Goal: Task Accomplishment & Management: Use online tool/utility

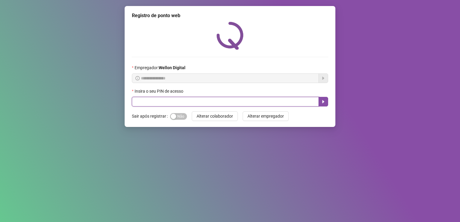
click at [212, 100] on input "text" at bounding box center [225, 102] width 187 height 10
type input "*****"
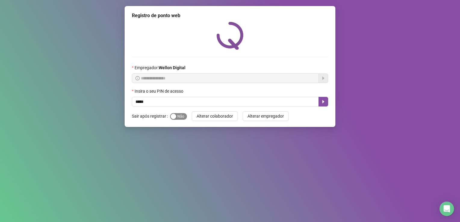
click at [182, 115] on span "Sim Não" at bounding box center [178, 116] width 17 height 7
click at [321, 103] on icon "caret-right" at bounding box center [323, 101] width 5 height 5
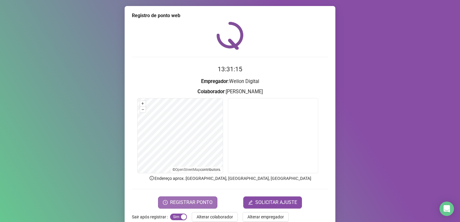
click at [187, 202] on span "REGISTRAR PONTO" at bounding box center [191, 202] width 42 height 7
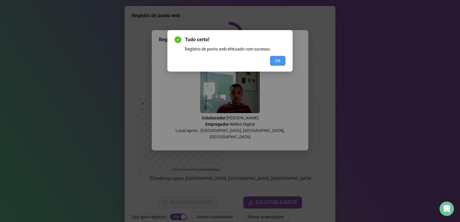
click at [275, 63] on span "OK" at bounding box center [278, 60] width 6 height 7
